Goal: Navigation & Orientation: Understand site structure

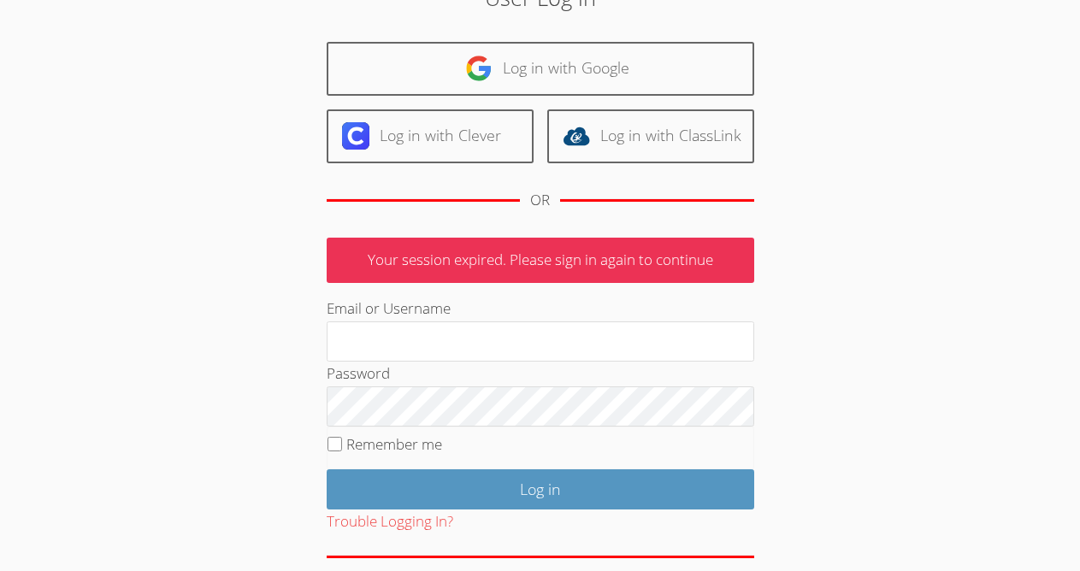
scroll to position [140, 0]
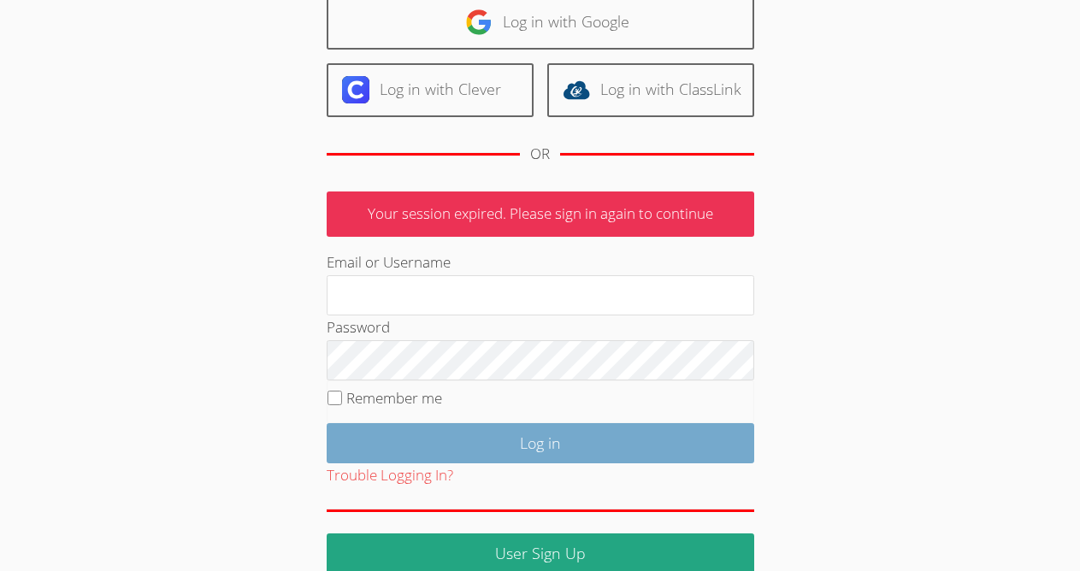
type input "[EMAIL_ADDRESS][DOMAIN_NAME]"
click at [544, 444] on input "Log in" at bounding box center [541, 443] width 428 height 40
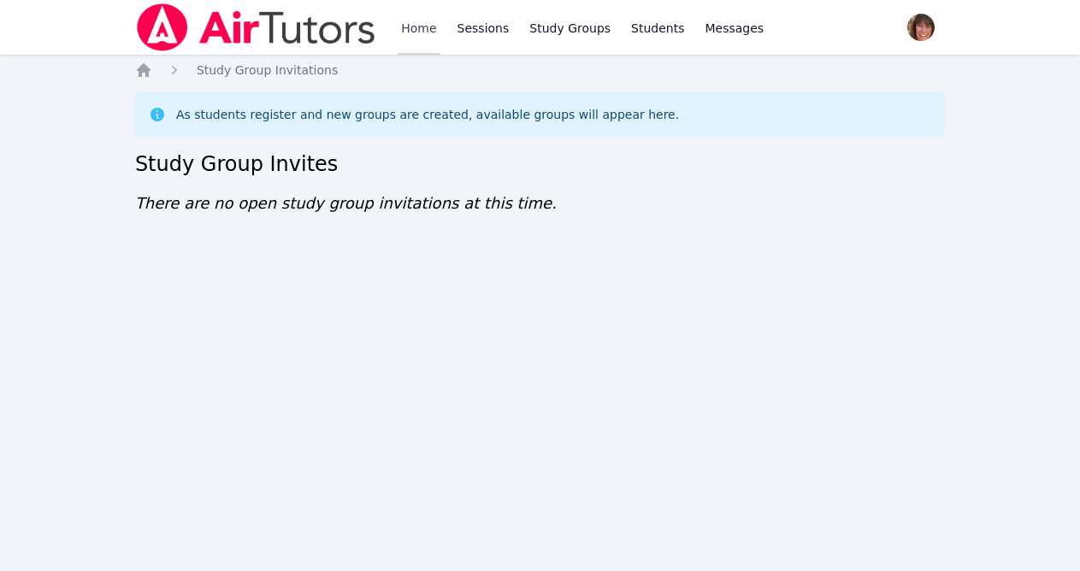
click at [411, 35] on link "Home" at bounding box center [419, 27] width 42 height 55
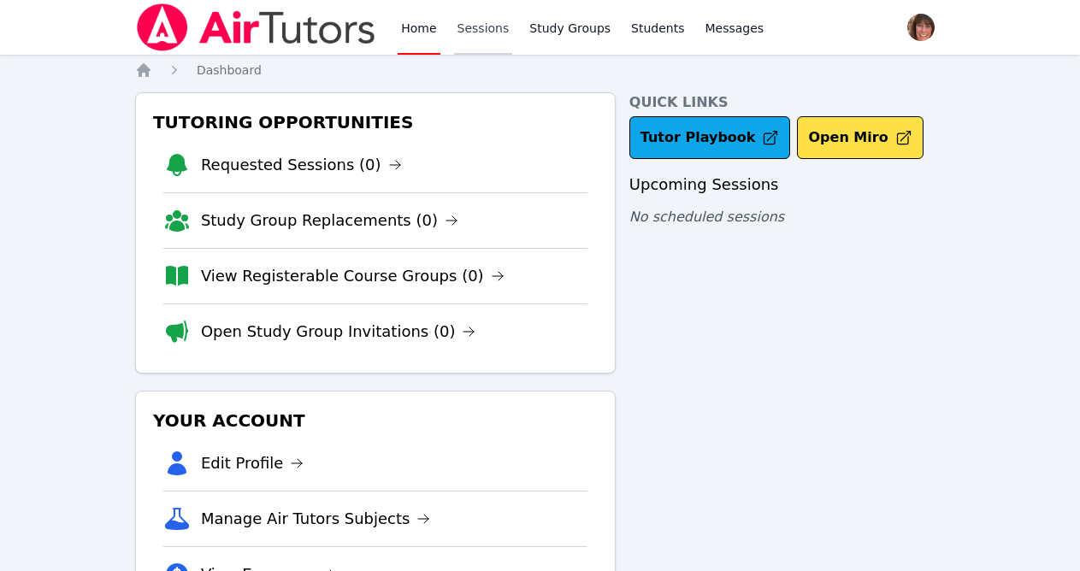
click at [479, 16] on link "Sessions" at bounding box center [483, 27] width 59 height 55
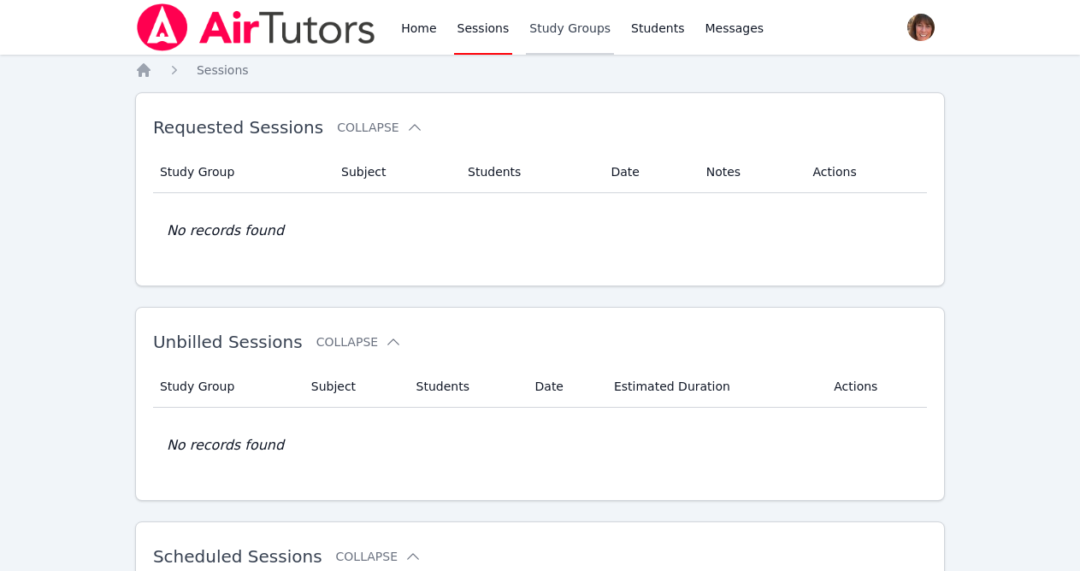
click at [568, 19] on link "Study Groups" at bounding box center [570, 27] width 88 height 55
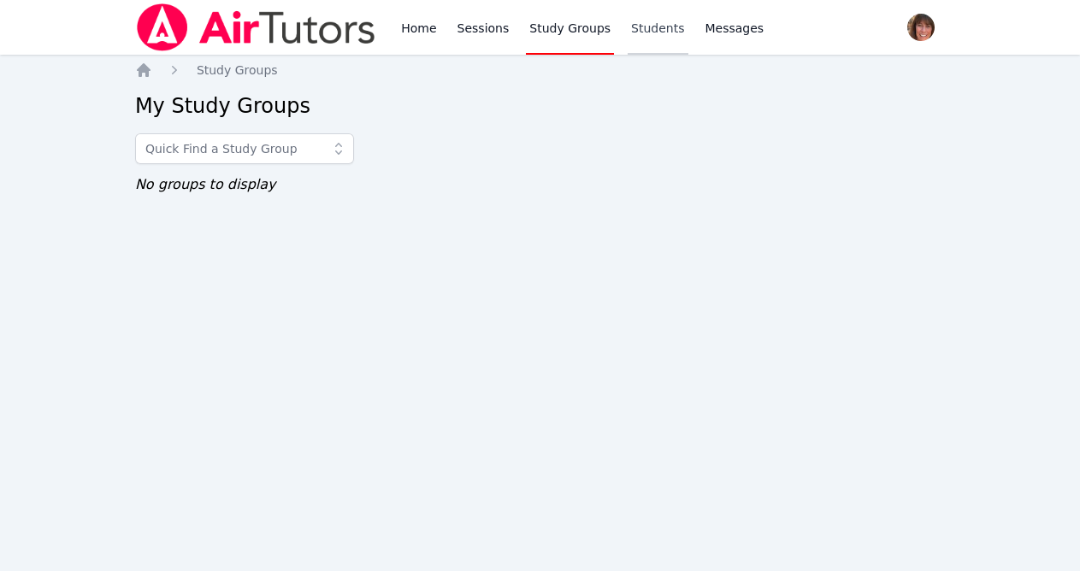
click at [633, 29] on link "Students" at bounding box center [658, 27] width 60 height 55
